Goal: Transaction & Acquisition: Obtain resource

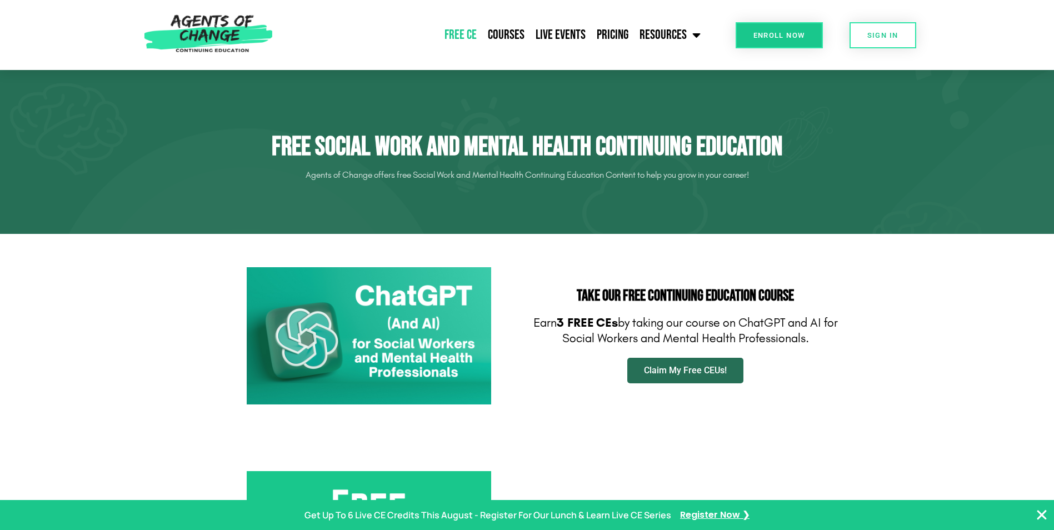
click at [699, 374] on span "Claim My Free CEUs!" at bounding box center [685, 370] width 83 height 9
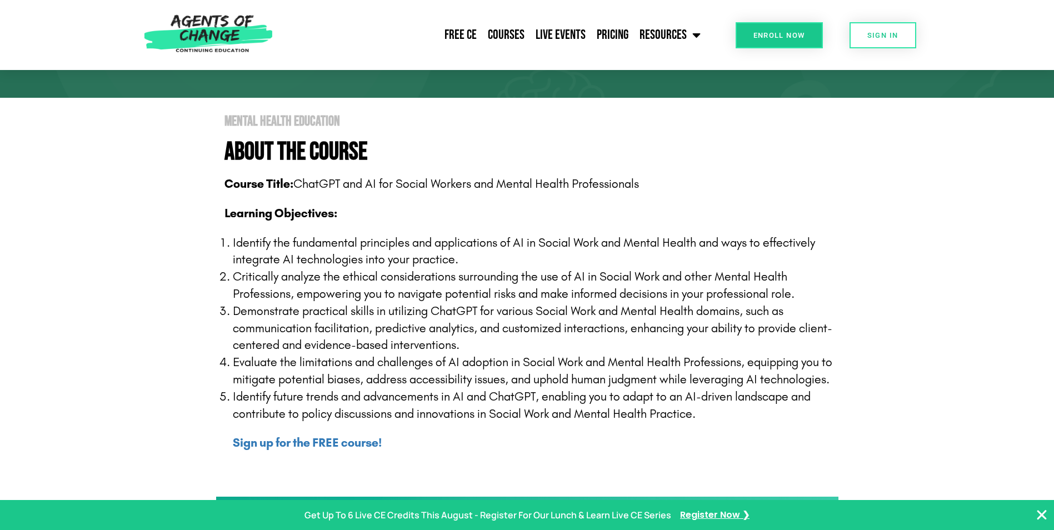
scroll to position [167, 0]
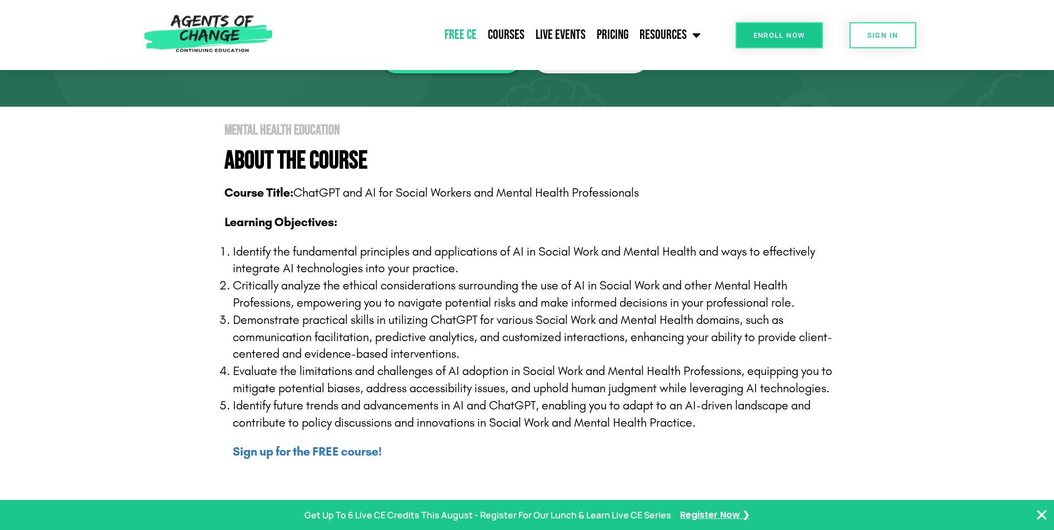
click at [466, 29] on link "Free CE" at bounding box center [460, 35] width 43 height 28
